Goal: Check status: Check status

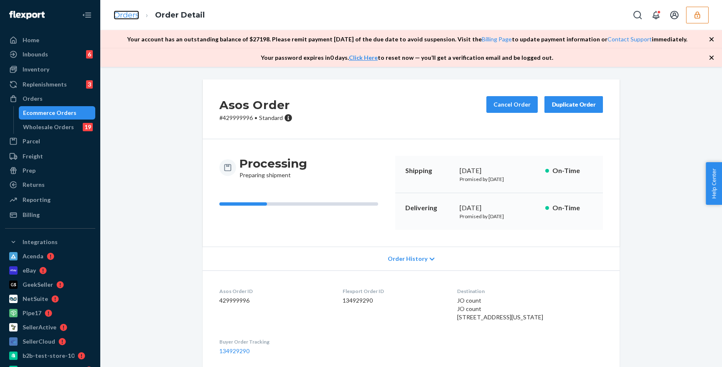
click at [127, 18] on link "Orders" at bounding box center [126, 14] width 25 height 9
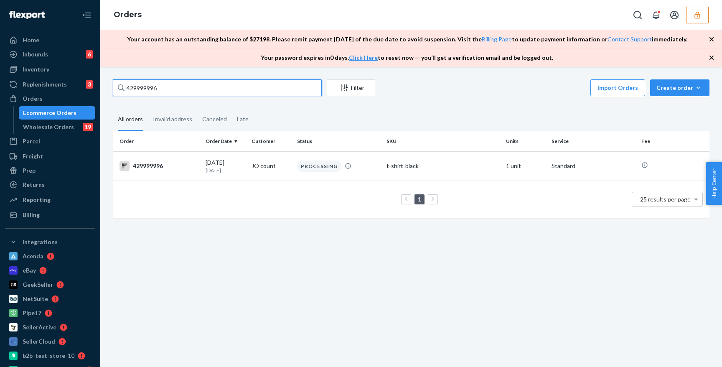
click at [241, 90] on input "429999996" at bounding box center [217, 87] width 209 height 17
paste input "5"
type input "429999995"
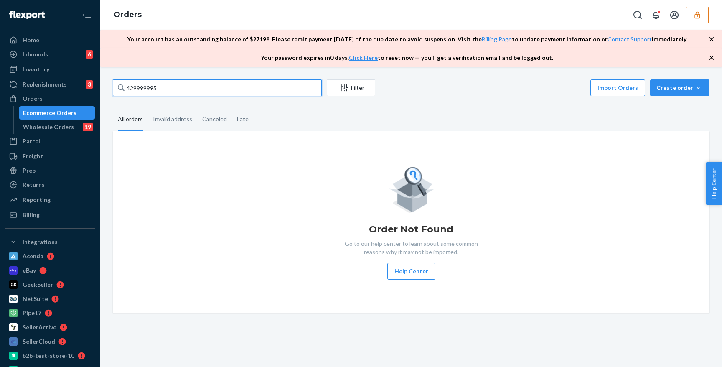
click at [221, 87] on input "429999995" at bounding box center [217, 87] width 209 height 17
click at [212, 90] on input "429999995" at bounding box center [217, 87] width 209 height 17
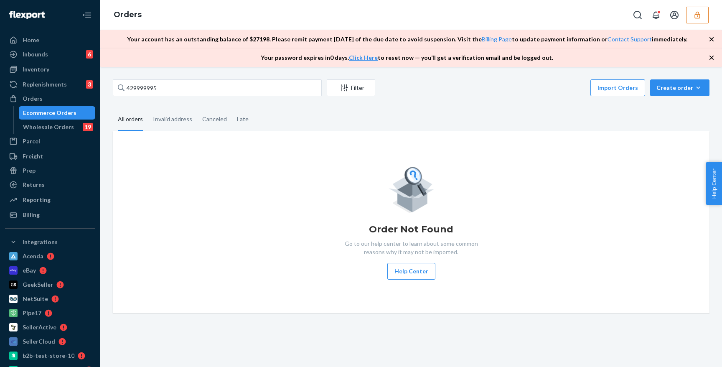
click at [234, 159] on div "Order Not Found Go to our help center to learn about some common reasons why it…" at bounding box center [411, 222] width 597 height 182
click at [170, 95] on input "429999995" at bounding box center [217, 87] width 209 height 17
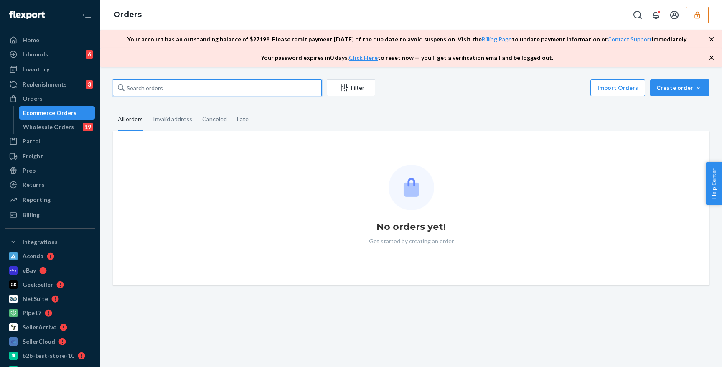
click at [170, 84] on input "text" at bounding box center [217, 87] width 209 height 17
paste input "429999995"
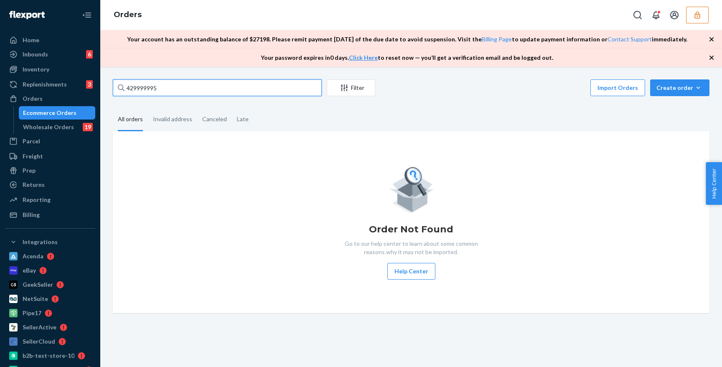
type input "429999995"
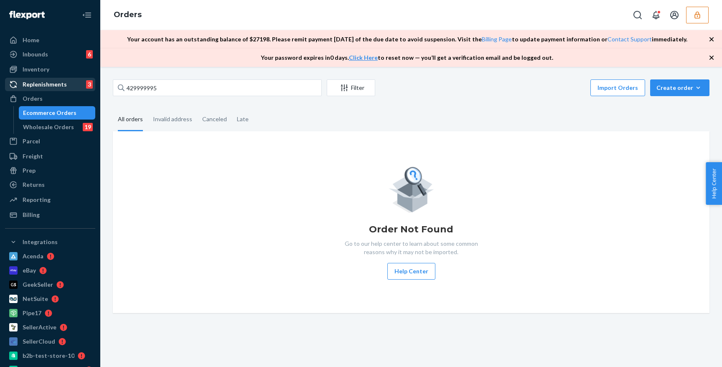
click at [36, 79] on div "Replenishments 3" at bounding box center [50, 85] width 89 height 12
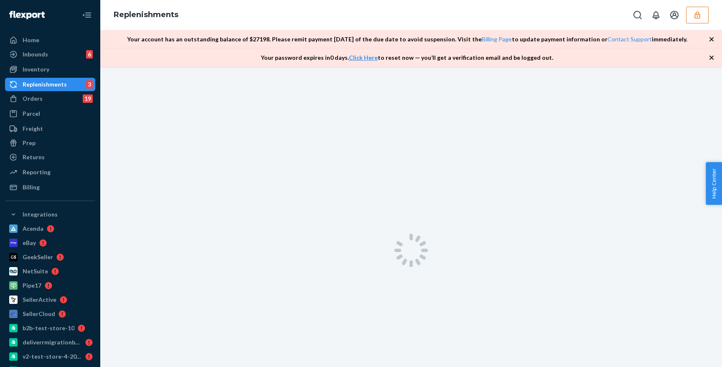
click at [74, 102] on div "Orders 19" at bounding box center [50, 99] width 89 height 12
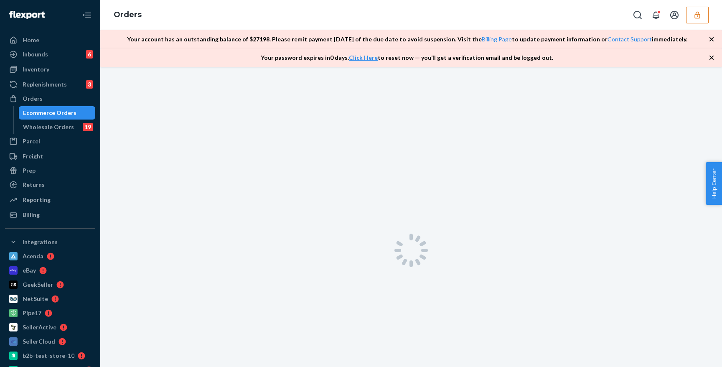
click at [70, 114] on div "Ecommerce Orders" at bounding box center [49, 113] width 53 height 8
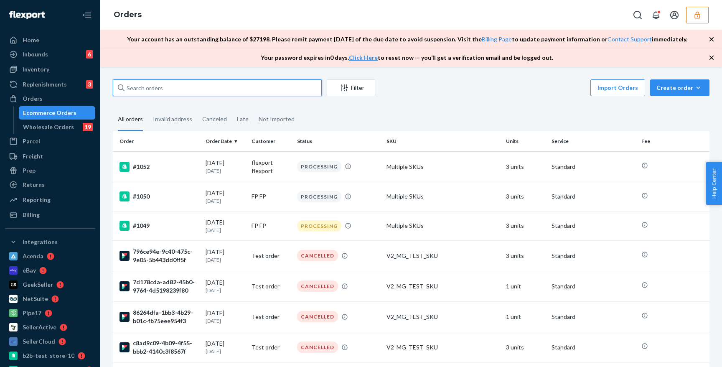
click at [276, 96] on input "text" at bounding box center [217, 87] width 209 height 17
paste input "13th Aug"
type input "13th Aug"
paste input "429999995"
type input "429999995"
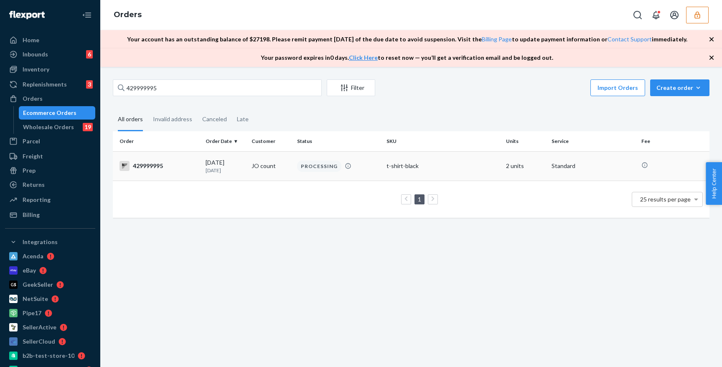
click at [356, 177] on td "PROCESSING" at bounding box center [338, 165] width 89 height 29
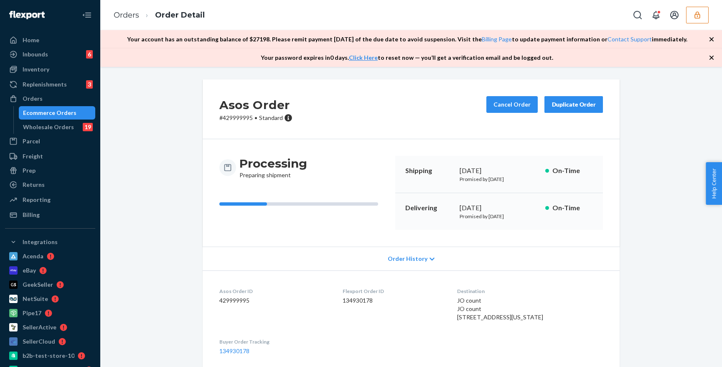
click at [693, 20] on button "button" at bounding box center [697, 15] width 23 height 17
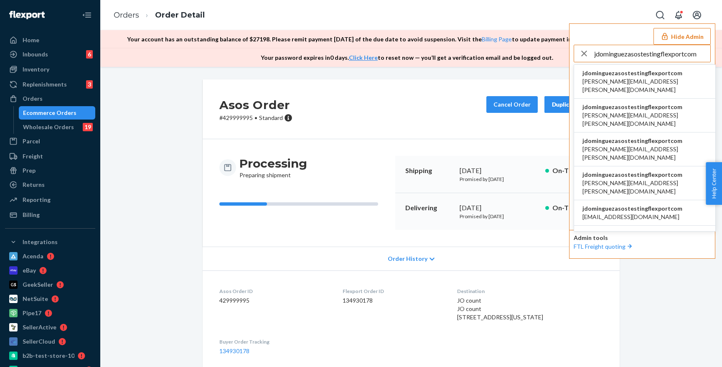
type input "jdominguezasostestingflexportcom"
click at [641, 84] on span "damian.evans+flexporttesting@asos.com" at bounding box center [645, 85] width 125 height 17
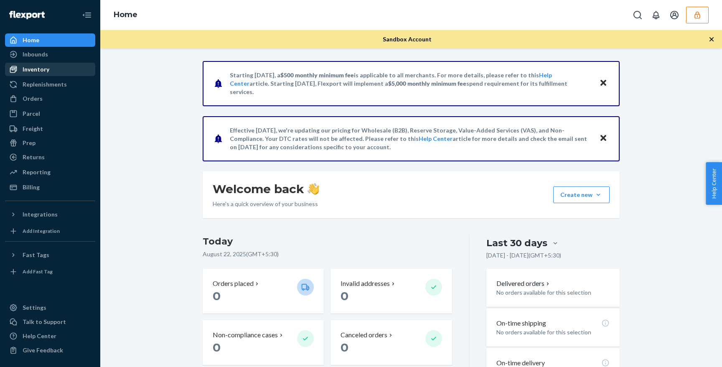
click at [67, 71] on div "Inventory" at bounding box center [50, 70] width 89 height 12
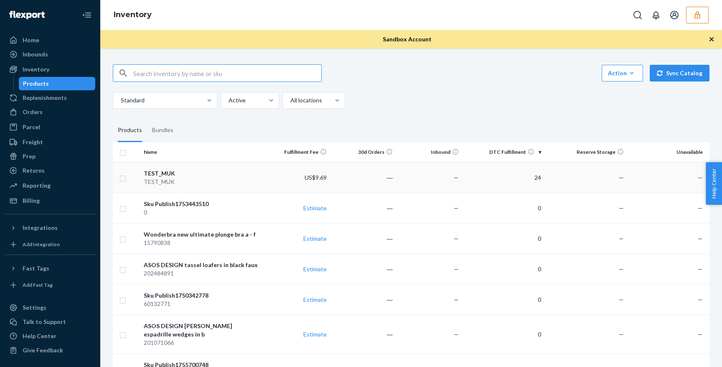
click at [272, 165] on td "US$9.69" at bounding box center [297, 177] width 66 height 31
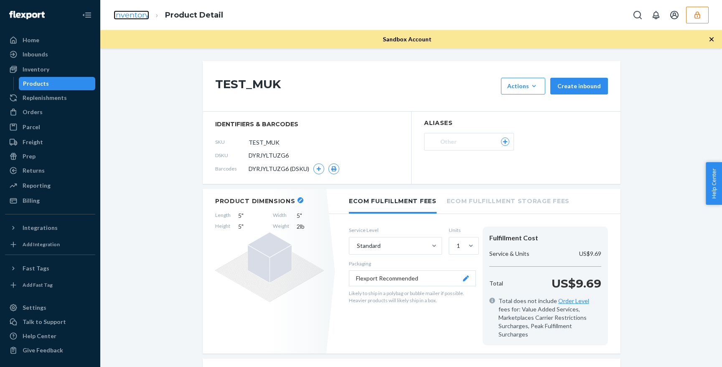
click at [147, 17] on link "Inventory" at bounding box center [132, 14] width 36 height 9
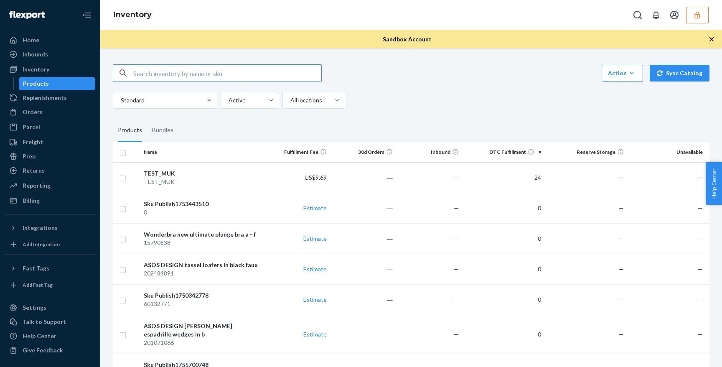
click at [423, 111] on div "Action Create product Create bundle Bulk create products Bulk update products B…" at bounding box center [411, 241] width 609 height 375
click at [191, 182] on div "TEST_MUK" at bounding box center [202, 182] width 117 height 8
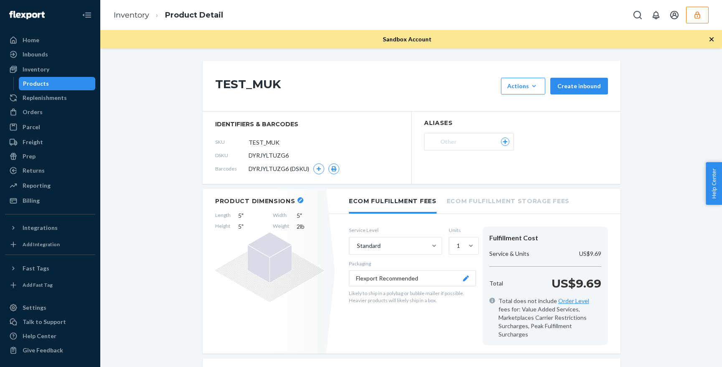
click at [489, 146] on button "Other" at bounding box center [469, 142] width 90 height 18
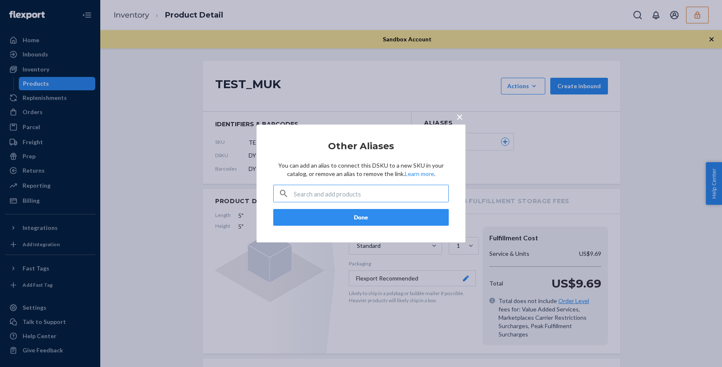
click at [457, 117] on span "×" at bounding box center [459, 116] width 7 height 14
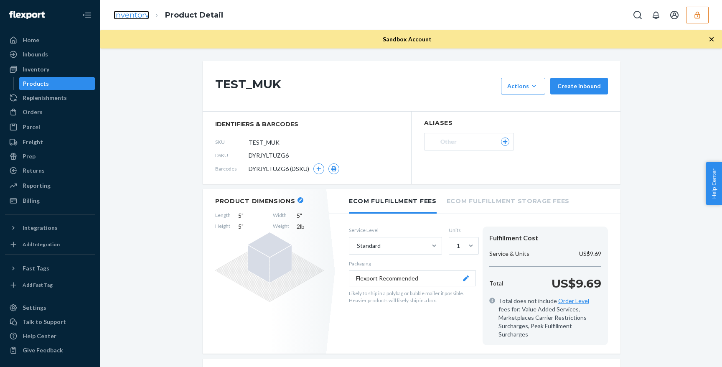
click at [135, 13] on link "Inventory" at bounding box center [132, 14] width 36 height 9
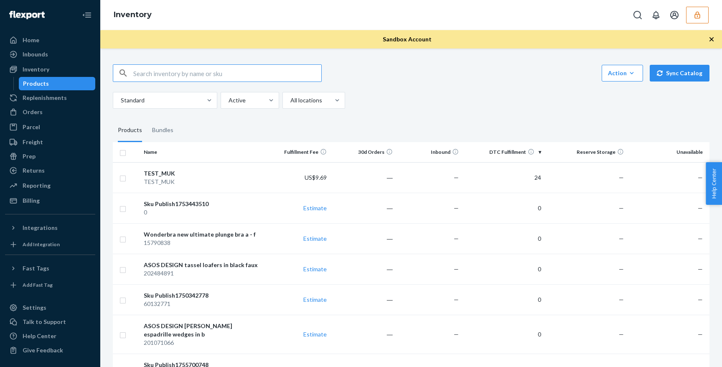
click at [694, 17] on icon "button" at bounding box center [697, 15] width 8 height 8
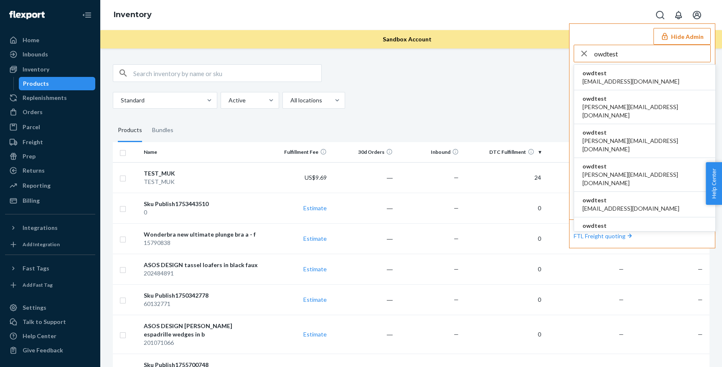
type input "owdtest"
click at [635, 78] on span "asharma2@flexport.com" at bounding box center [631, 81] width 97 height 8
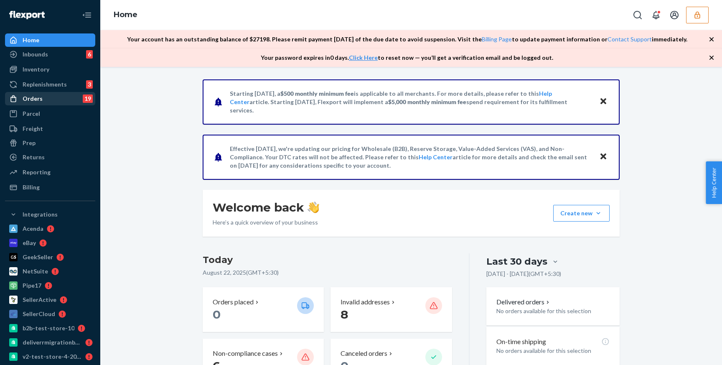
click at [68, 104] on link "Orders 19" at bounding box center [50, 98] width 90 height 13
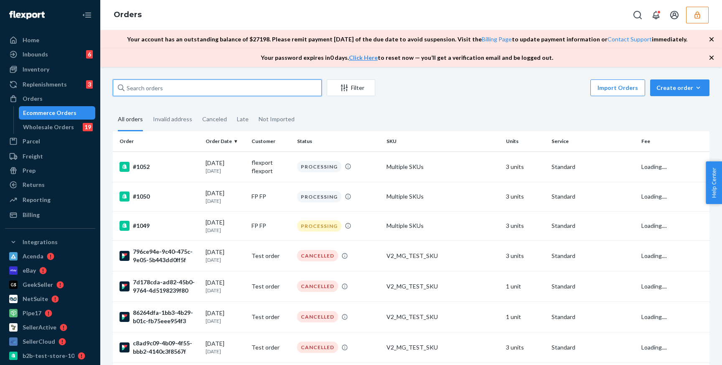
click at [289, 87] on input "text" at bounding box center [217, 87] width 209 height 17
paste input "429999994"
type input "429999994"
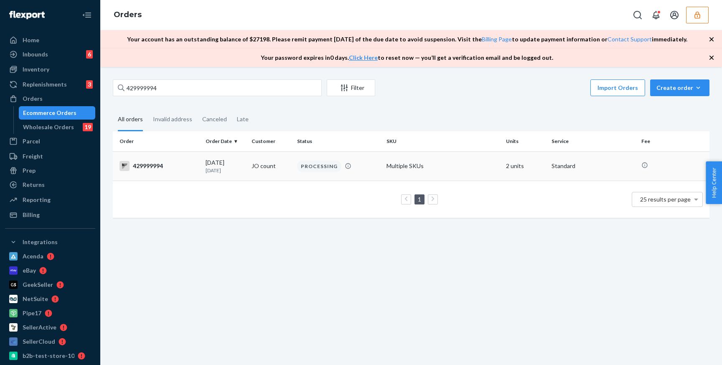
click at [277, 175] on td "JO count" at bounding box center [271, 165] width 46 height 29
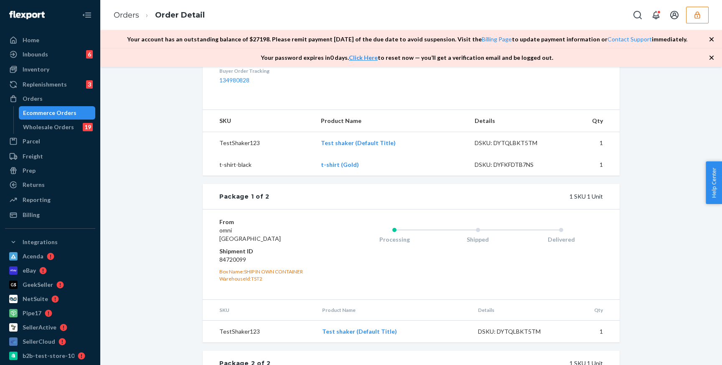
scroll to position [441, 0]
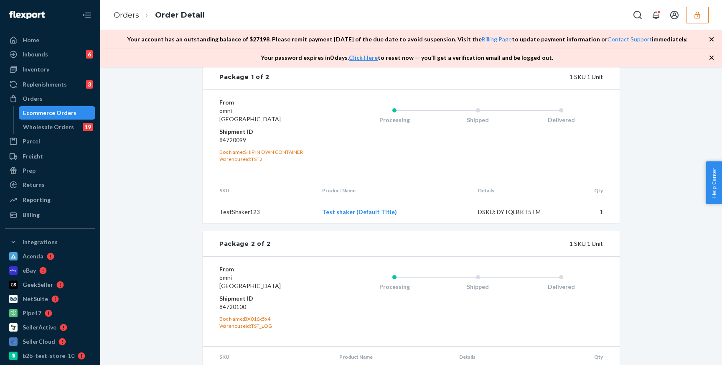
scroll to position [441, 0]
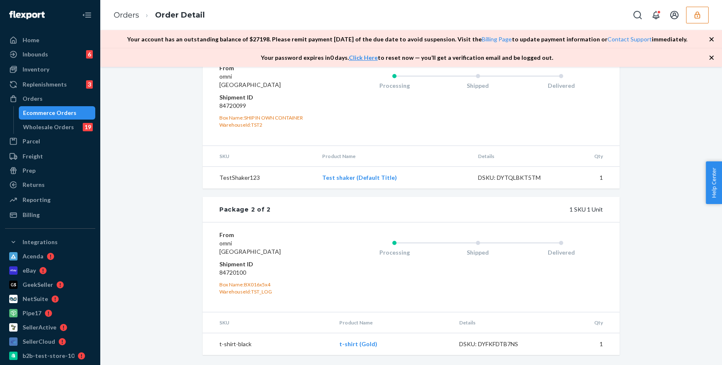
click at [477, 244] on div "Shipped" at bounding box center [478, 250] width 84 height 33
click at [243, 272] on dd "84720100" at bounding box center [269, 272] width 100 height 8
copy dd "84720100"
click at [59, 126] on div "Wholesale Orders" at bounding box center [48, 127] width 51 height 8
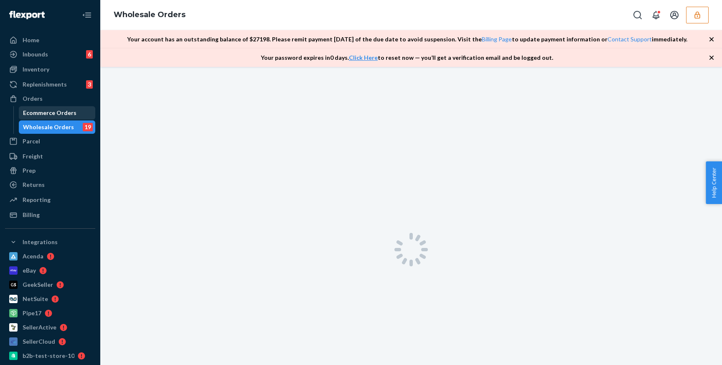
click at [71, 114] on div "Ecommerce Orders" at bounding box center [49, 113] width 53 height 8
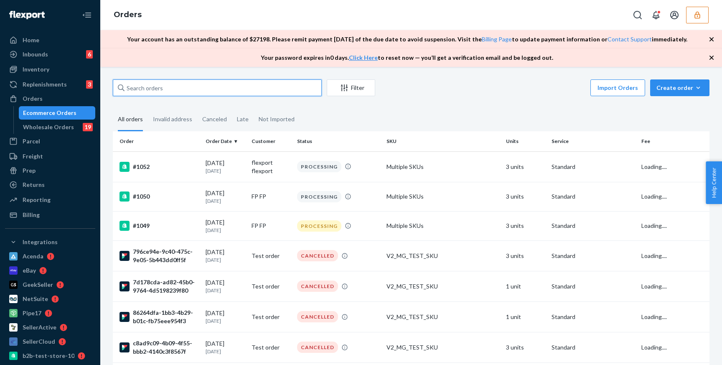
click at [280, 89] on input "text" at bounding box center [217, 87] width 209 height 17
paste input "429999993"
type input "429999993"
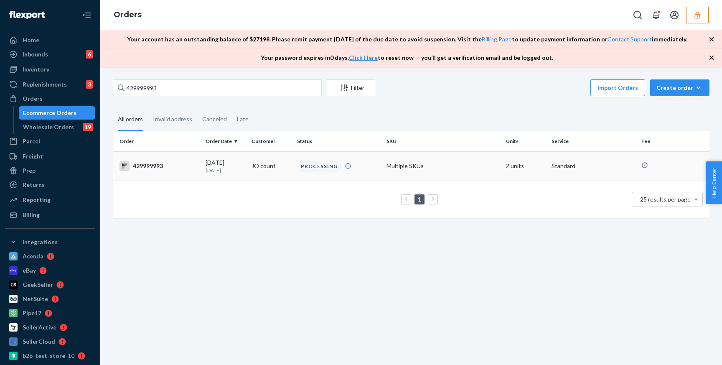
click at [259, 169] on td "JO count" at bounding box center [271, 165] width 46 height 29
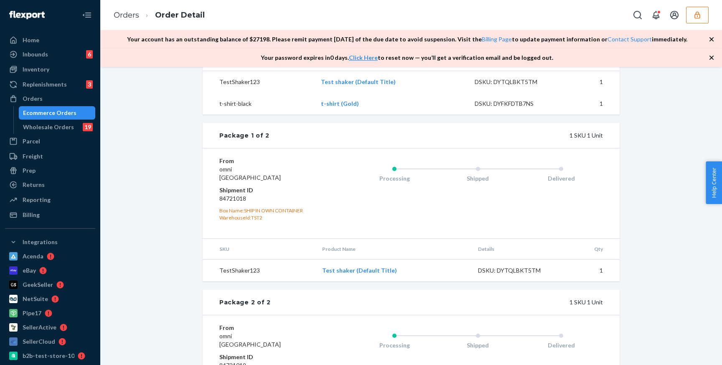
scroll to position [441, 0]
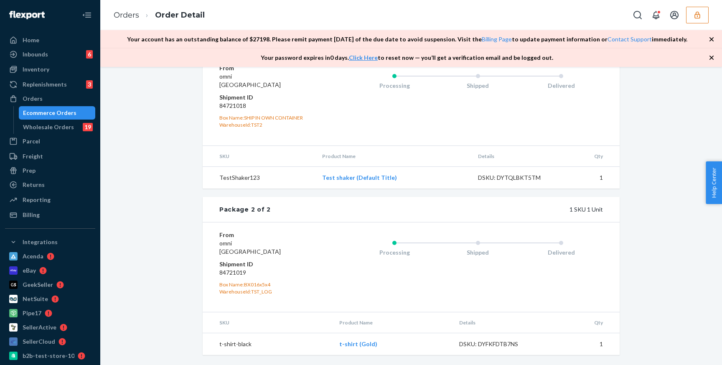
click at [235, 272] on dd "84721019" at bounding box center [269, 272] width 100 height 8
copy dd "84721019"
click at [337, 229] on div "From omni San Francisco, CA 94104 Shipment ID 84721019 Box Name: BX016x5x4 Ware…" at bounding box center [411, 267] width 417 height 90
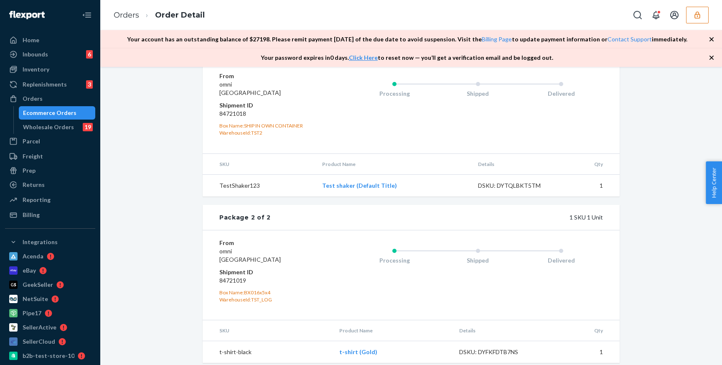
click at [239, 118] on dd "84721018" at bounding box center [269, 113] width 100 height 8
copy dd "84721018"
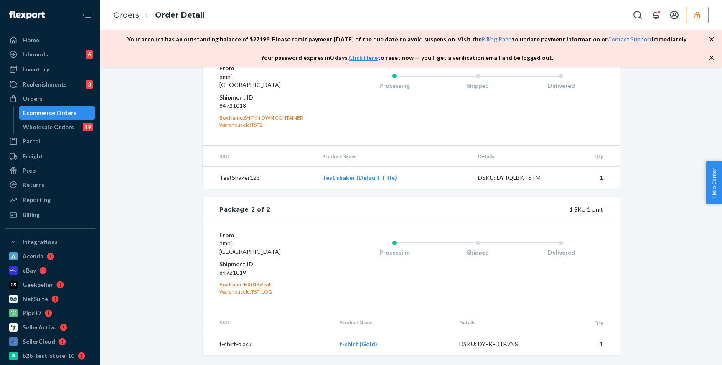
scroll to position [441, 0]
click at [508, 344] on div "DSKU: DYFKFDTB7NS" at bounding box center [498, 344] width 79 height 8
copy div "DYFKFDTB7NS"
click at [460, 224] on div "From omni San Francisco, CA 94104 Shipment ID 84721019 Box Name: BX016x5x4 Ware…" at bounding box center [411, 267] width 417 height 90
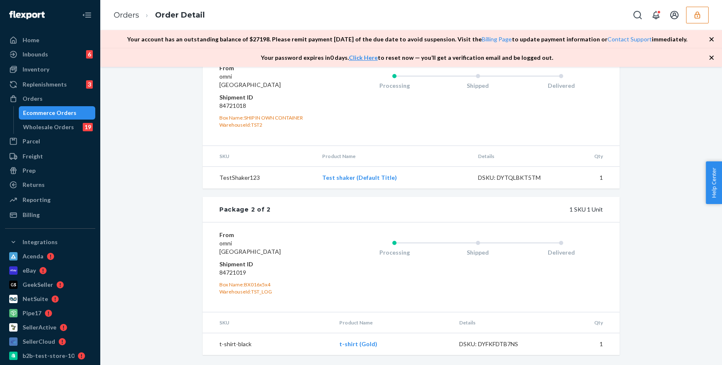
click at [239, 275] on dd "84721019" at bounding box center [269, 272] width 100 height 8
copy dd "84721019"
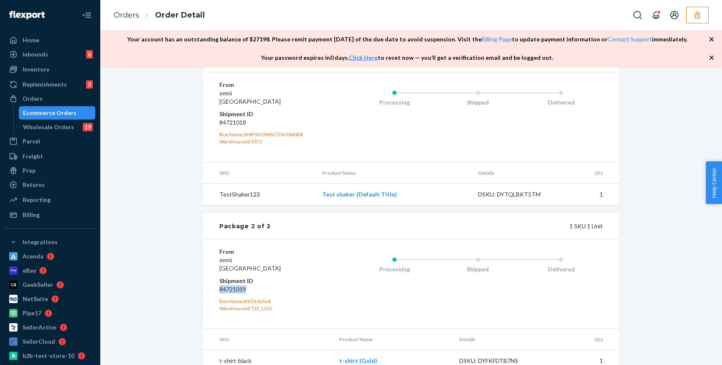
scroll to position [400, 0]
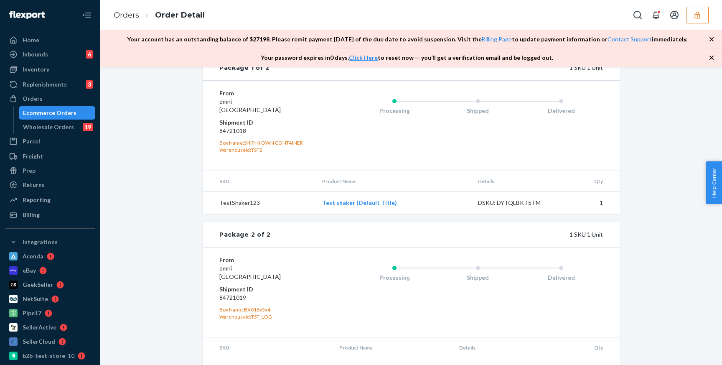
click at [234, 135] on dd "84721018" at bounding box center [269, 131] width 100 height 8
copy dd "84721018"
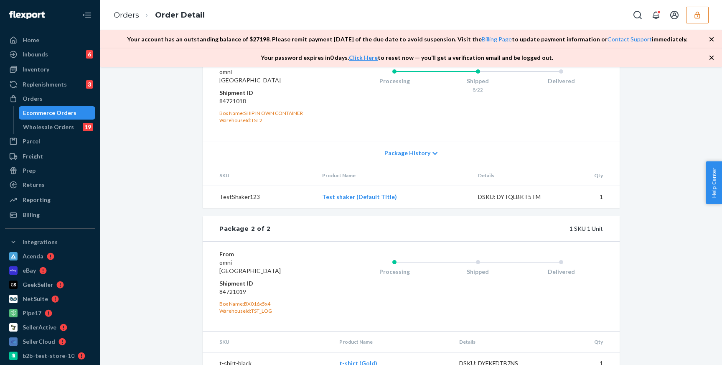
scroll to position [468, 0]
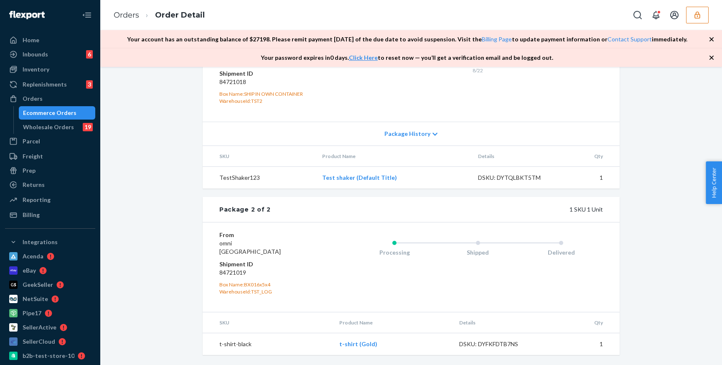
click at [232, 270] on dd "84721019" at bounding box center [269, 272] width 100 height 8
copy dd "84721019"
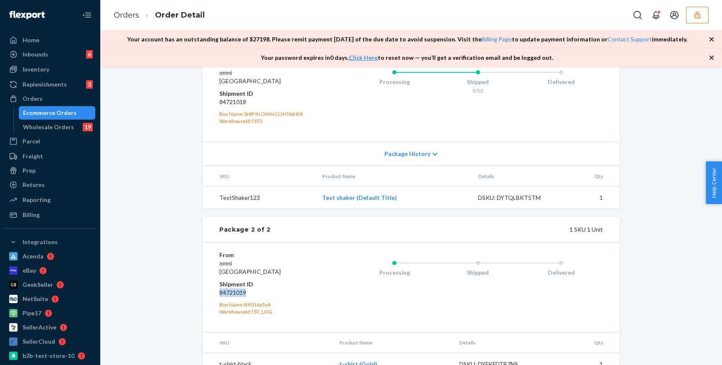
scroll to position [429, 0]
